Goal: Transaction & Acquisition: Purchase product/service

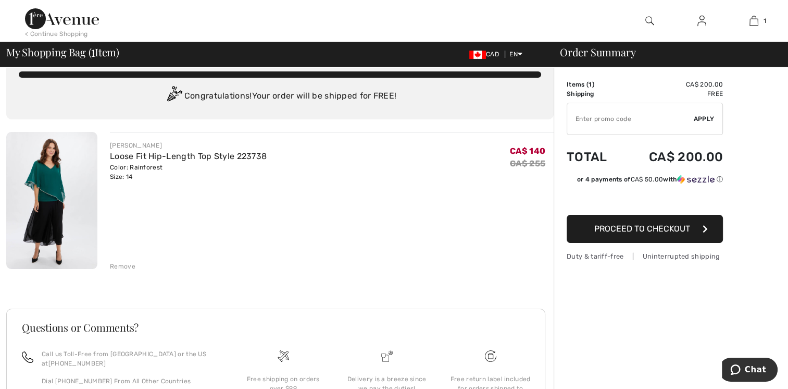
scroll to position [113, 0]
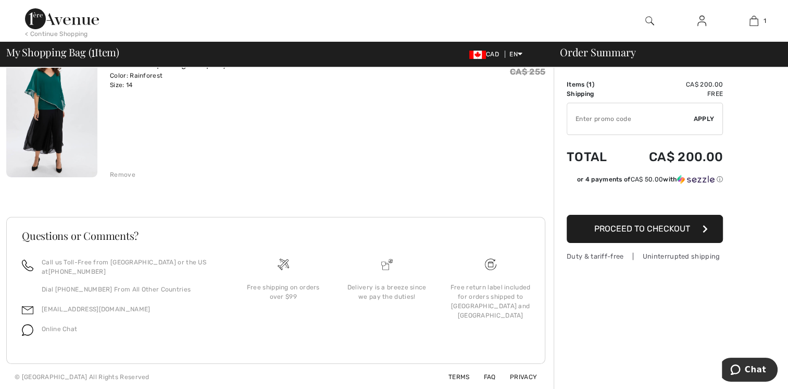
click at [55, 99] on img at bounding box center [51, 108] width 91 height 137
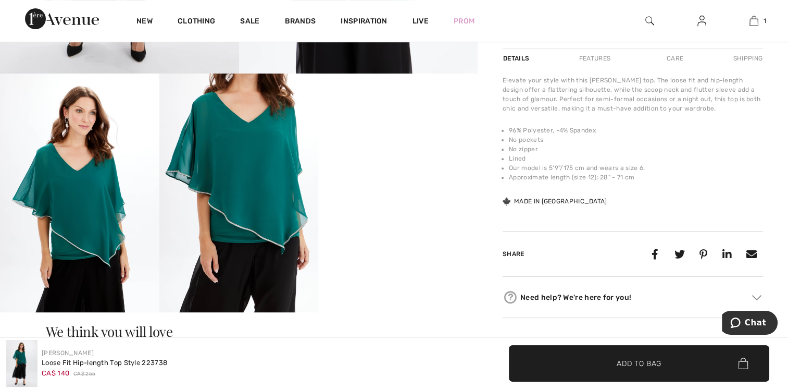
scroll to position [305, 0]
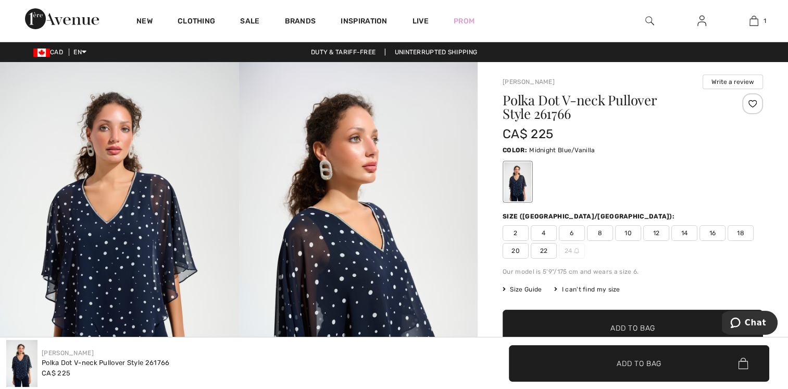
click at [344, 264] on img at bounding box center [358, 241] width 239 height 358
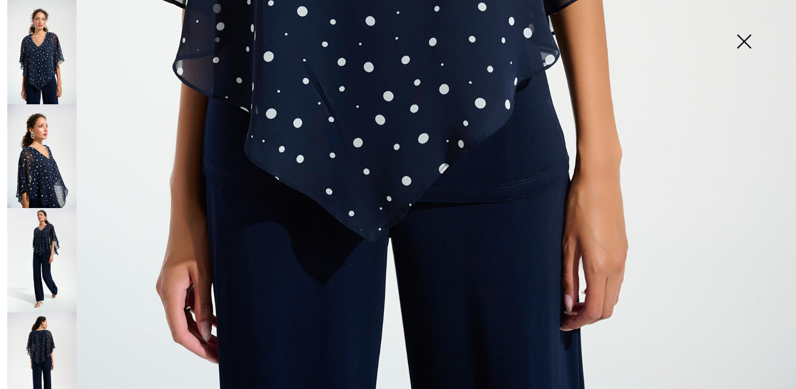
scroll to position [793, 0]
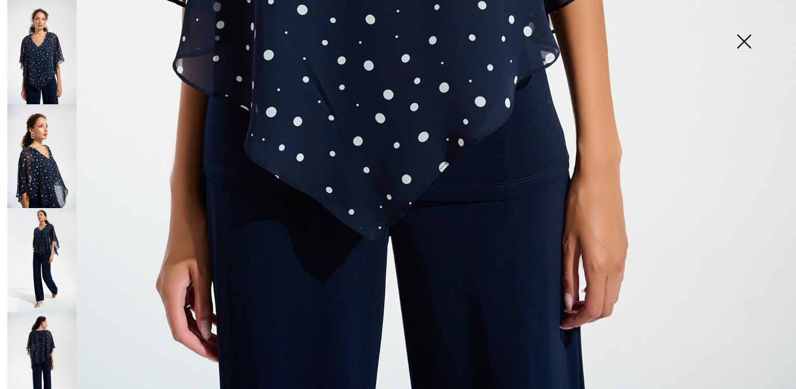
click at [57, 334] on img at bounding box center [41, 364] width 69 height 104
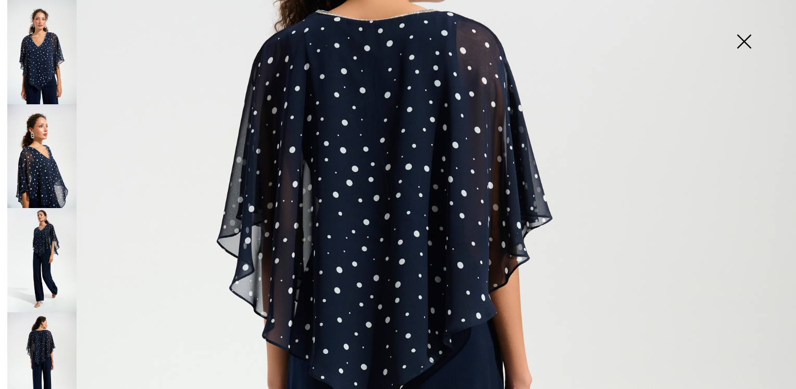
scroll to position [154, 0]
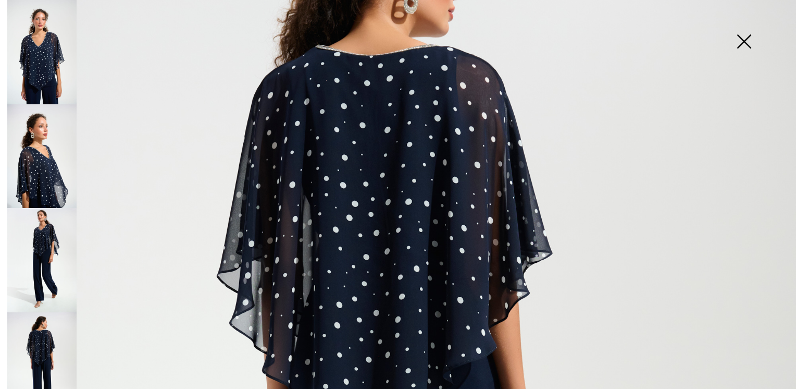
click at [38, 153] on img at bounding box center [41, 156] width 69 height 104
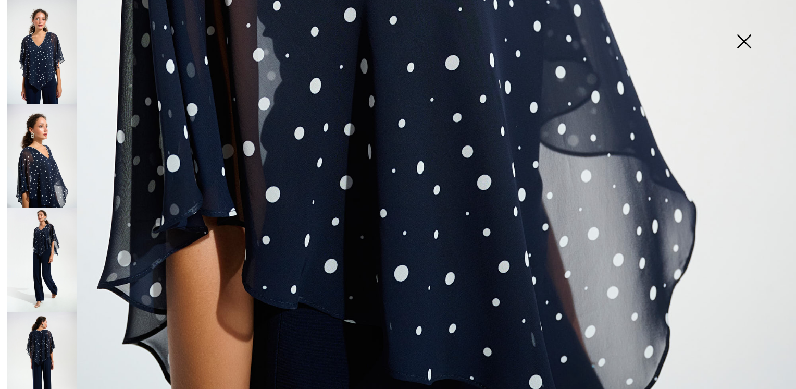
scroll to position [793, 0]
